Goal: Check status: Check status

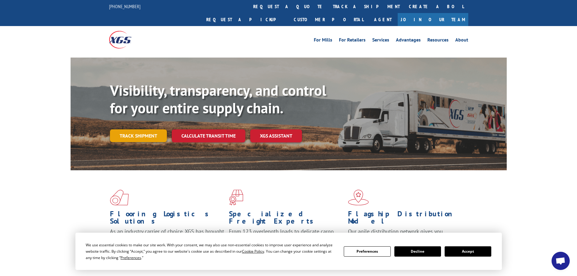
click at [156, 129] on link "Track shipment" at bounding box center [138, 135] width 57 height 13
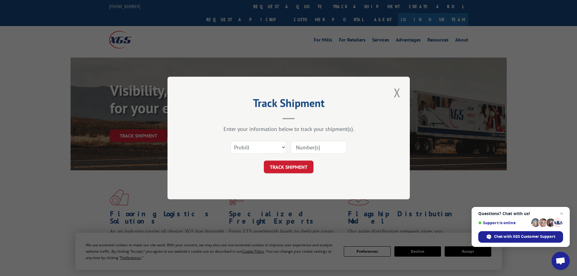
click at [311, 146] on input at bounding box center [319, 147] width 56 height 13
drag, startPoint x: 311, startPoint y: 146, endPoint x: 341, endPoint y: 189, distance: 52.8
click at [341, 189] on div "Track Shipment Enter your information below to track your shipment(s). Select c…" at bounding box center [289, 138] width 242 height 123
click at [330, 150] on input at bounding box center [319, 147] width 56 height 13
paste input "14367056"
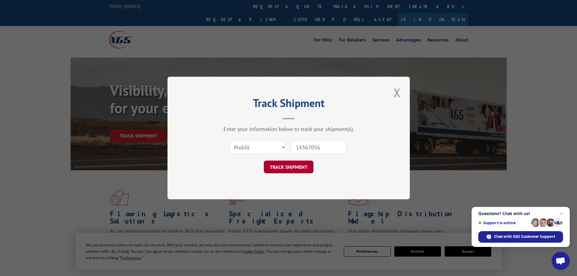
type input "14367056"
click at [304, 166] on button "TRACK SHIPMENT" at bounding box center [289, 167] width 50 height 13
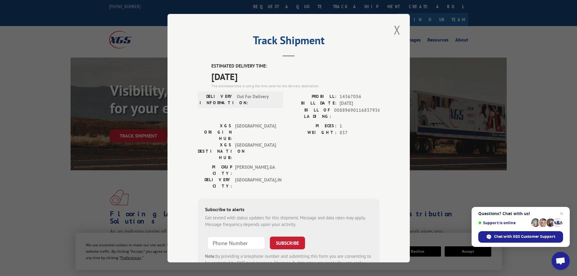
click at [56, 165] on div "Track Shipment ESTIMATED DELIVERY TIME: [DATE] The estimated time is using the …" at bounding box center [288, 138] width 577 height 276
drag, startPoint x: 394, startPoint y: 30, endPoint x: 335, endPoint y: 6, distance: 64.0
click at [388, 25] on div "Track Shipment ESTIMATED DELIVERY TIME: [DATE] The estimated time is using the …" at bounding box center [289, 138] width 242 height 248
